Goal: Information Seeking & Learning: Learn about a topic

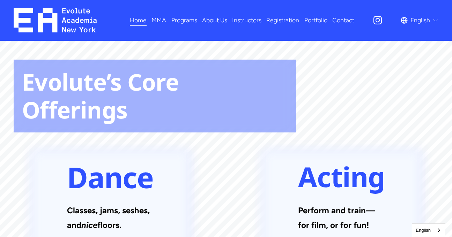
scroll to position [745, 0]
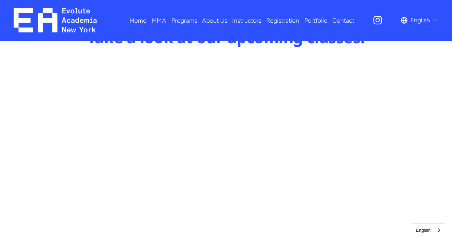
scroll to position [331, 0]
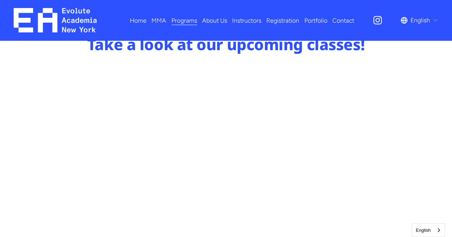
click at [254, 20] on link "Instructors" at bounding box center [246, 20] width 29 height 12
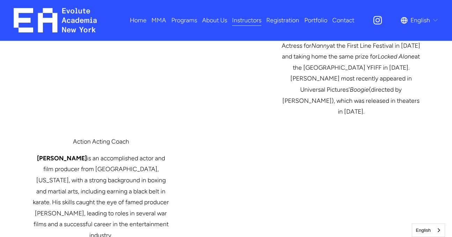
scroll to position [1247, 0]
